Goal: Check status: Check status

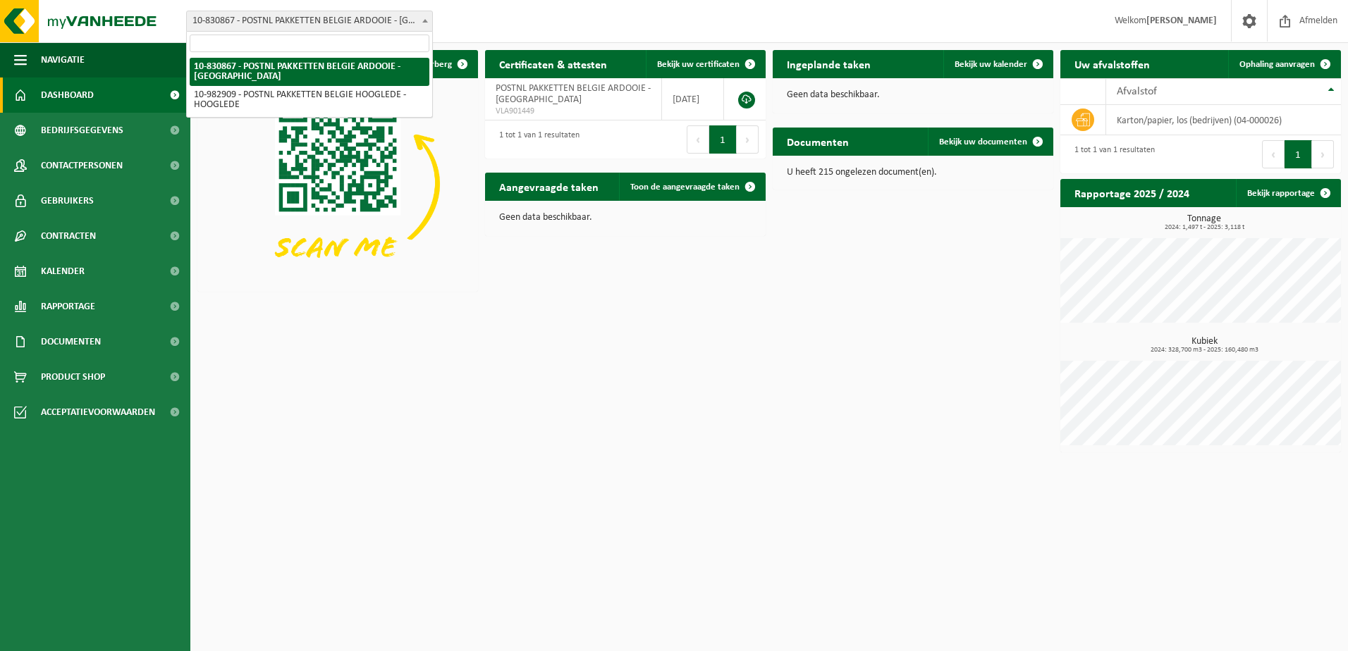
click at [395, 18] on span "10-830867 - POSTNL PAKKETTEN BELGIE ARDOOIE - [GEOGRAPHIC_DATA]" at bounding box center [309, 21] width 245 height 20
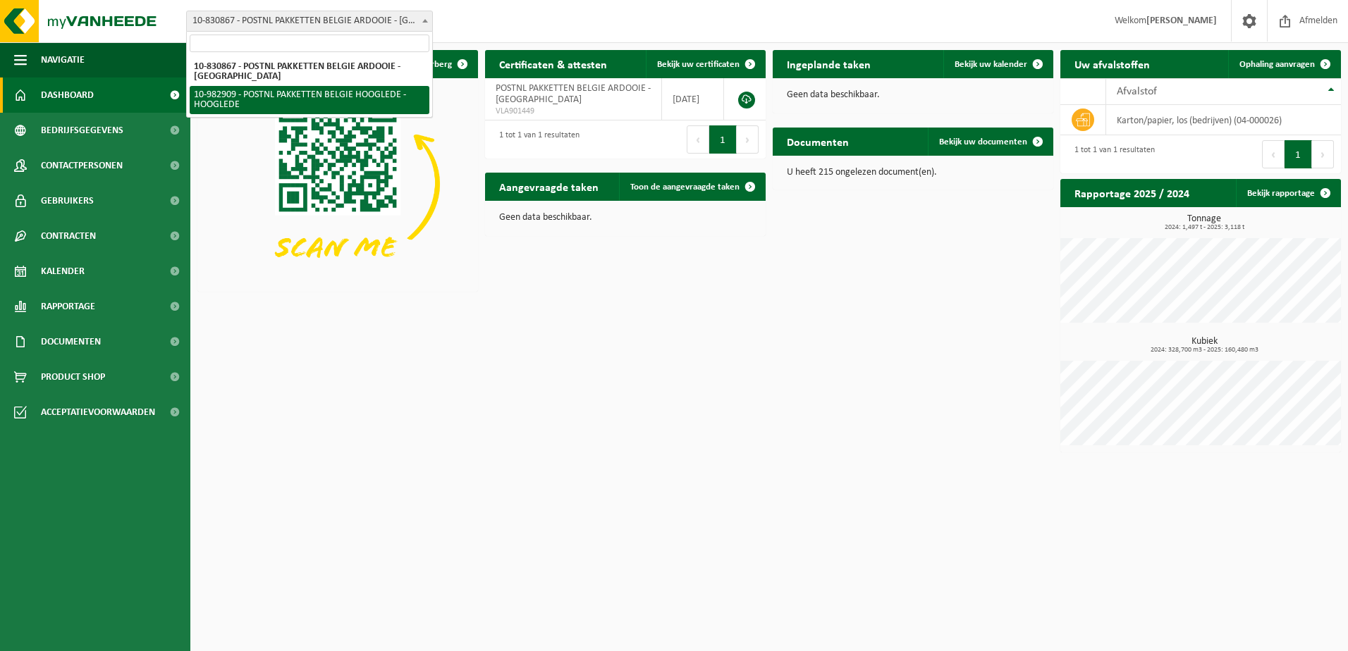
select select "162888"
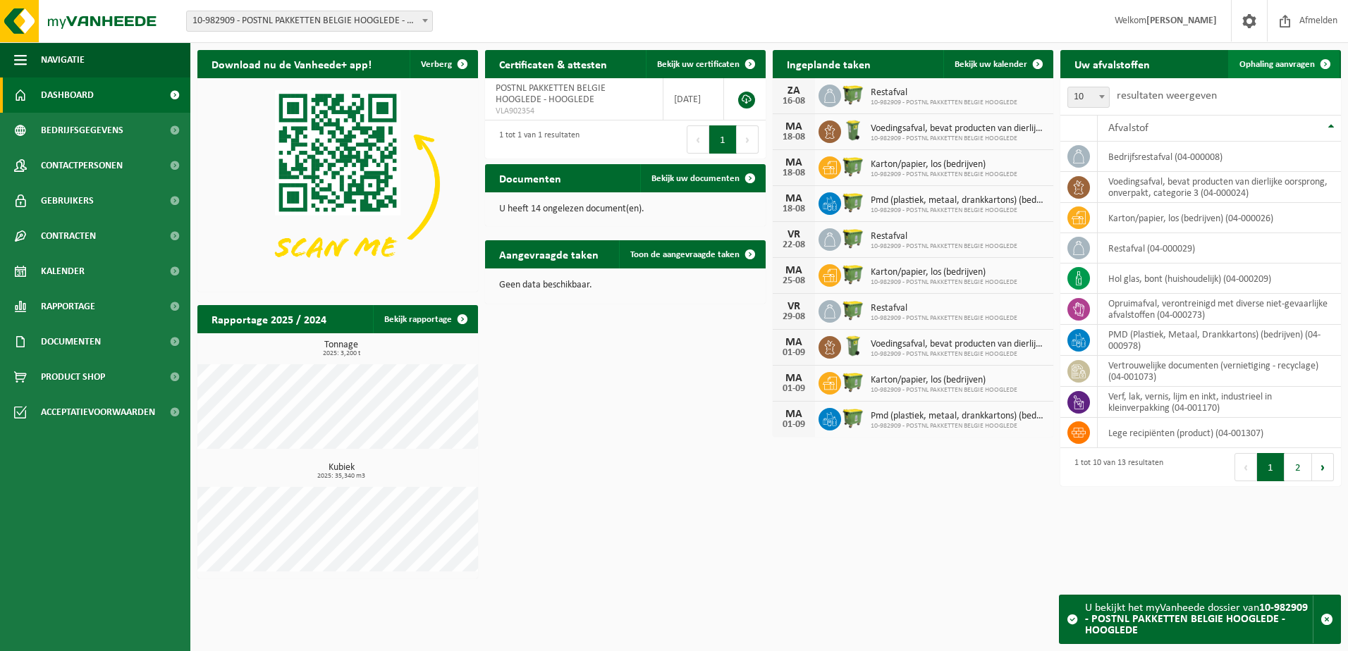
click at [1242, 63] on span "Ophaling aanvragen" at bounding box center [1277, 64] width 75 height 9
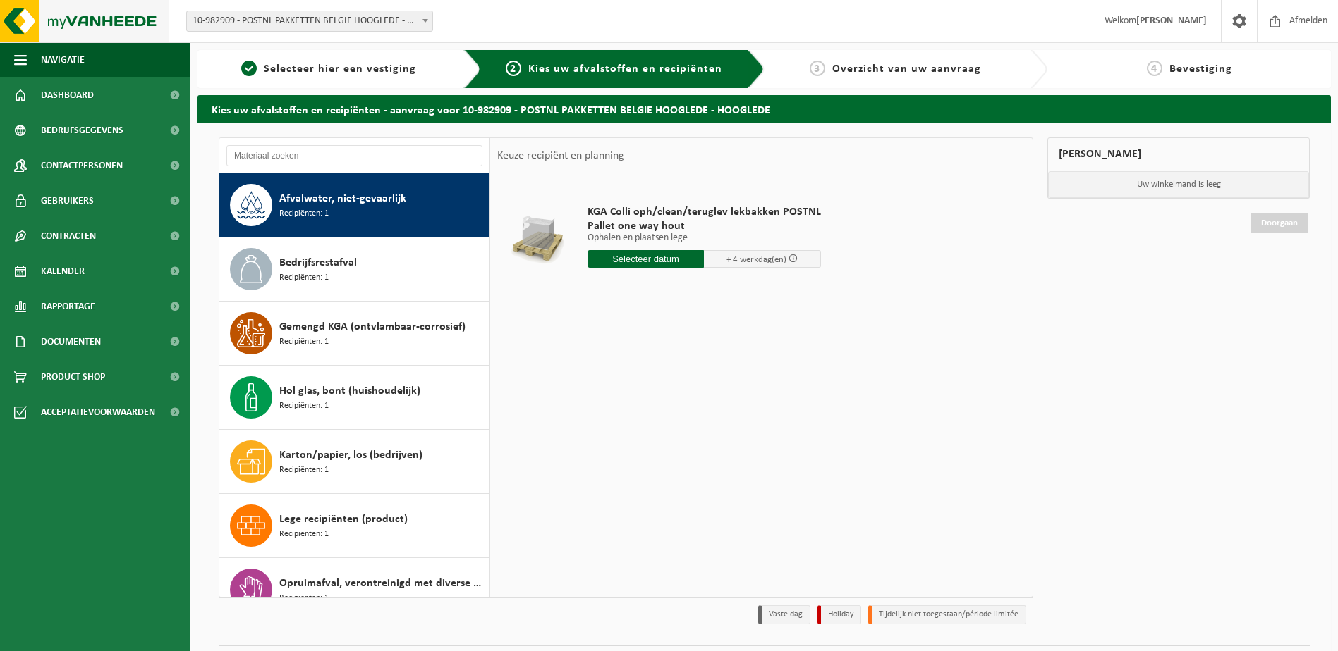
click at [108, 16] on img at bounding box center [84, 21] width 169 height 42
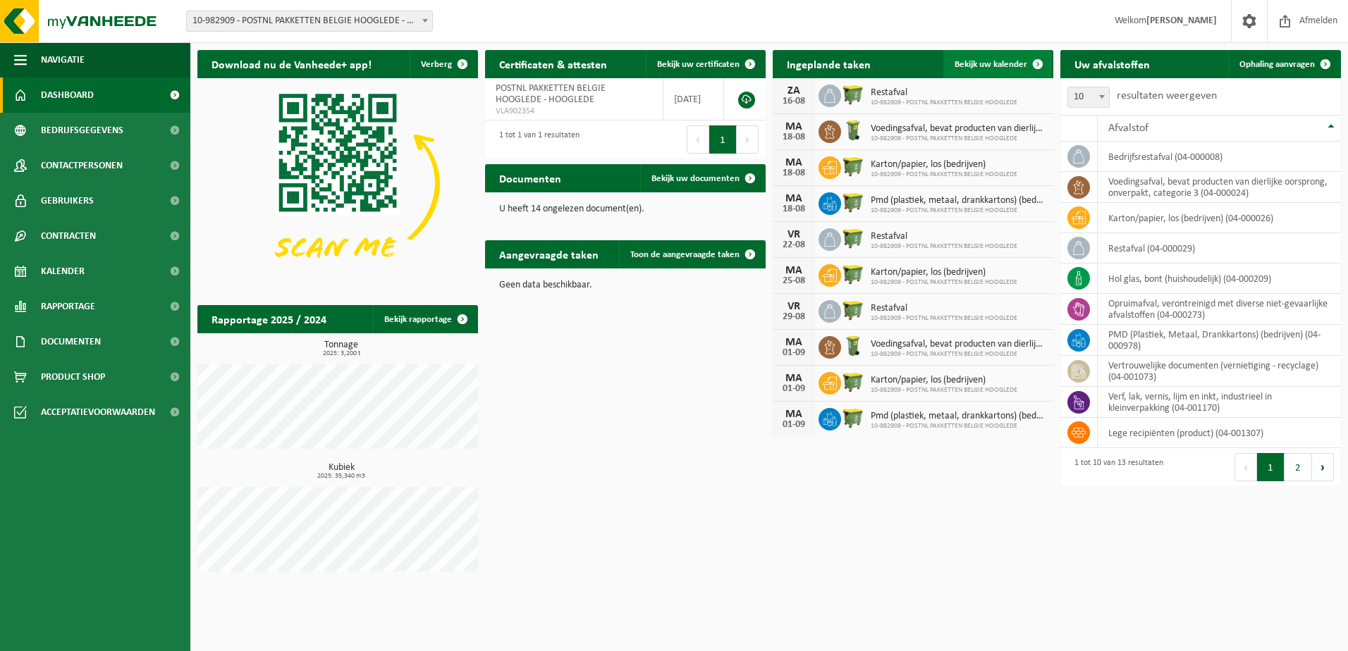
click at [1010, 69] on span "Bekijk uw kalender" at bounding box center [991, 64] width 73 height 9
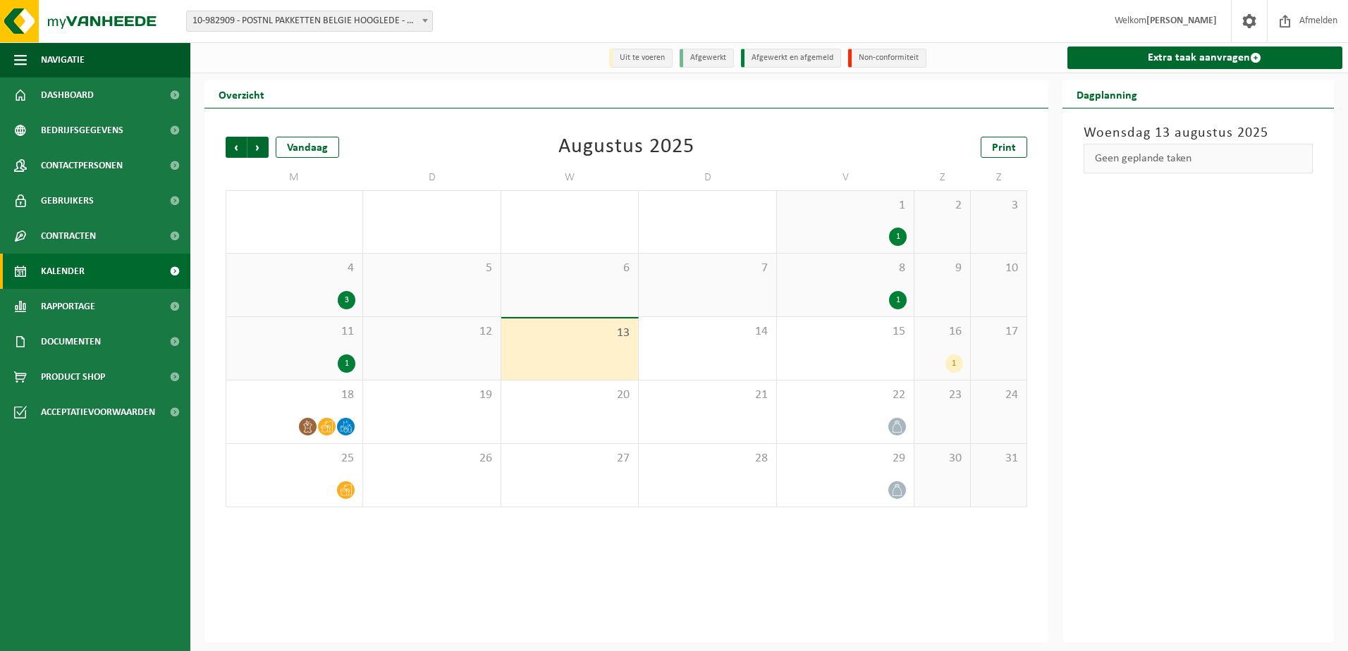
click at [946, 350] on div "16 1" at bounding box center [942, 348] width 56 height 63
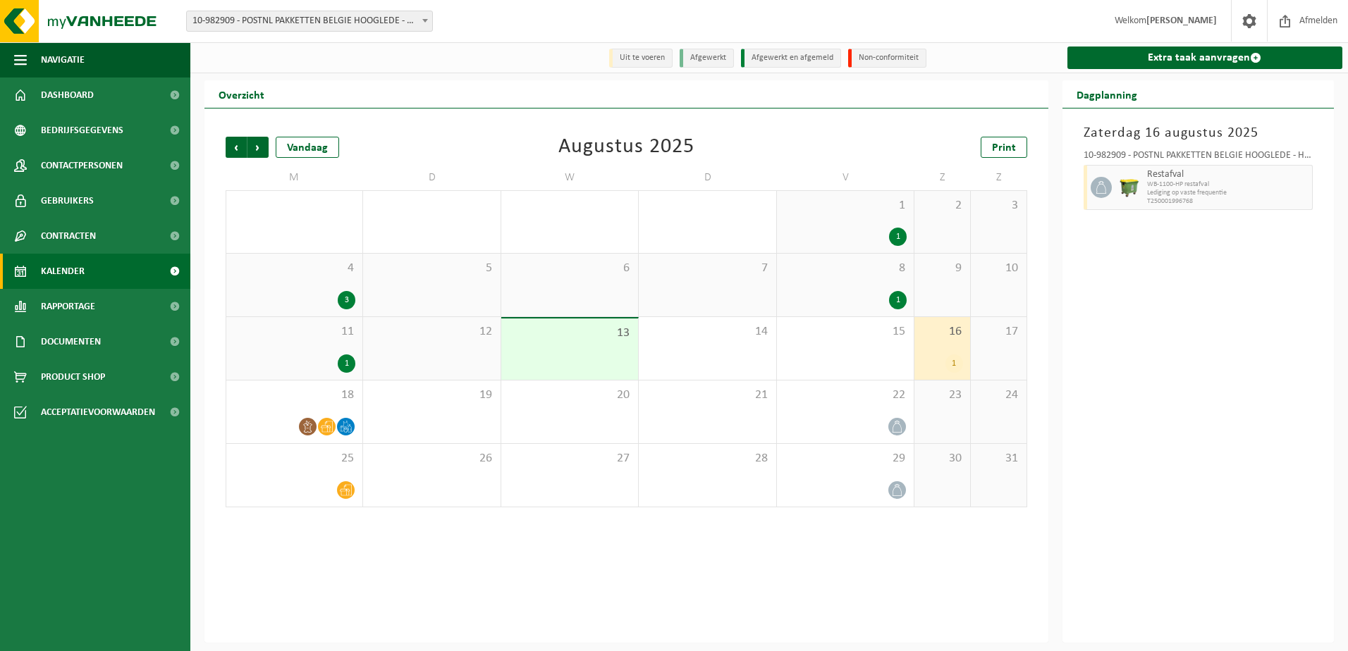
click at [890, 282] on div "8 1" at bounding box center [845, 285] width 137 height 63
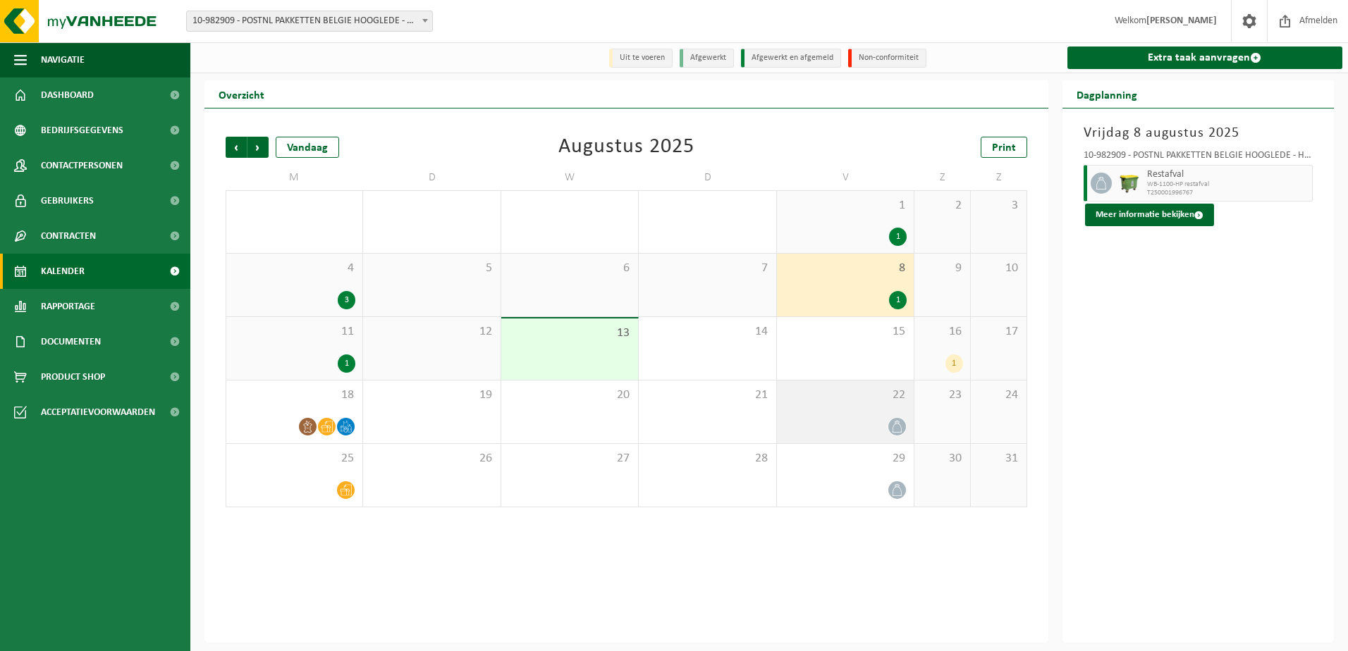
click at [862, 428] on div at bounding box center [845, 426] width 123 height 19
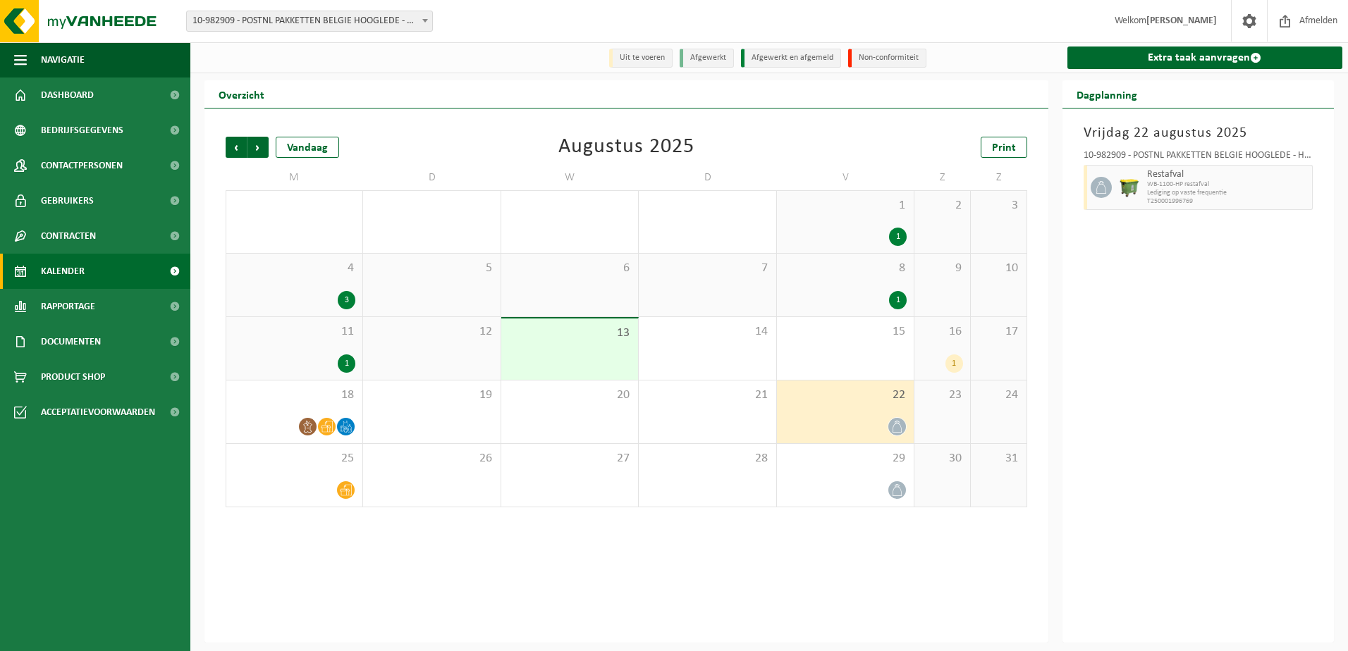
click at [955, 346] on div "16 1" at bounding box center [942, 348] width 56 height 63
